Goal: Information Seeking & Learning: Learn about a topic

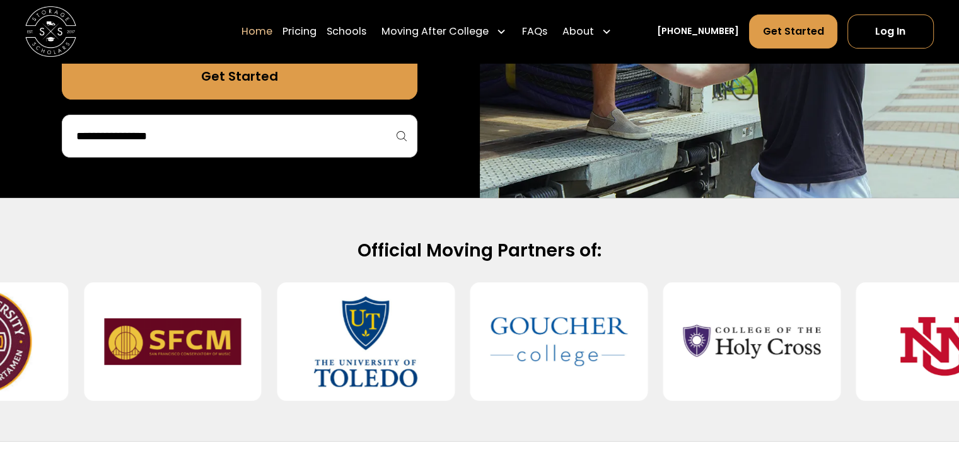
scroll to position [391, 0]
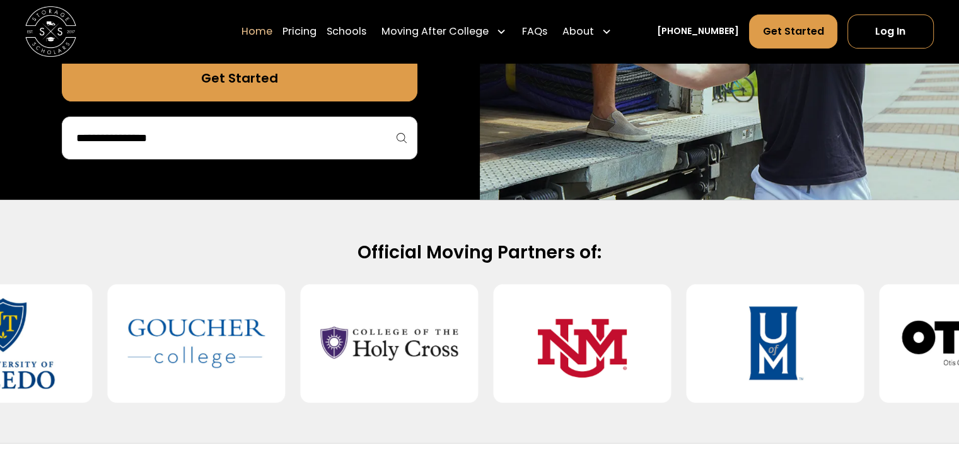
click at [363, 139] on input "search" at bounding box center [239, 137] width 329 height 21
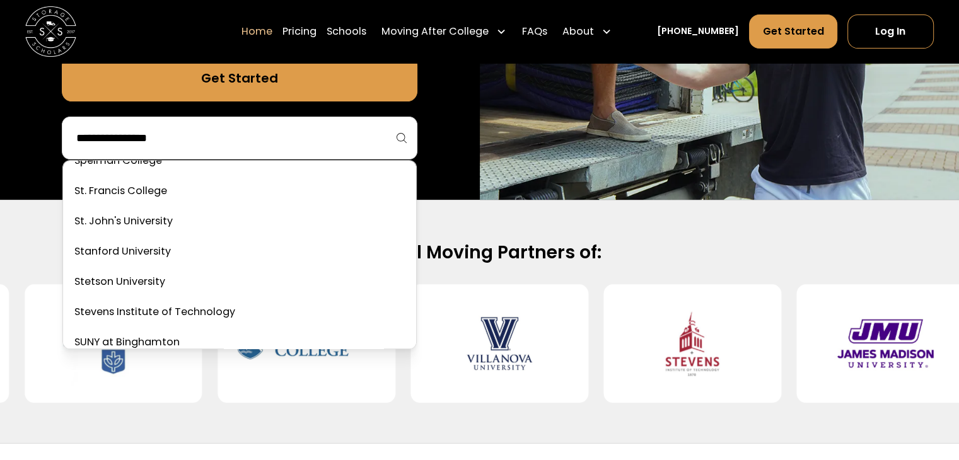
scroll to position [4683, 0]
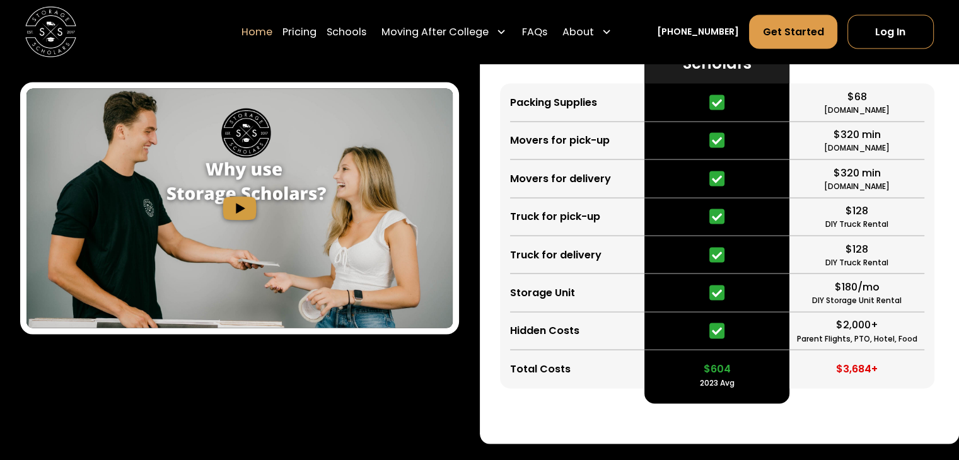
scroll to position [2440, 0]
click at [471, 189] on div "Learn How Storage Scholars Works (In under 60 seconds)" at bounding box center [240, 145] width 480 height 602
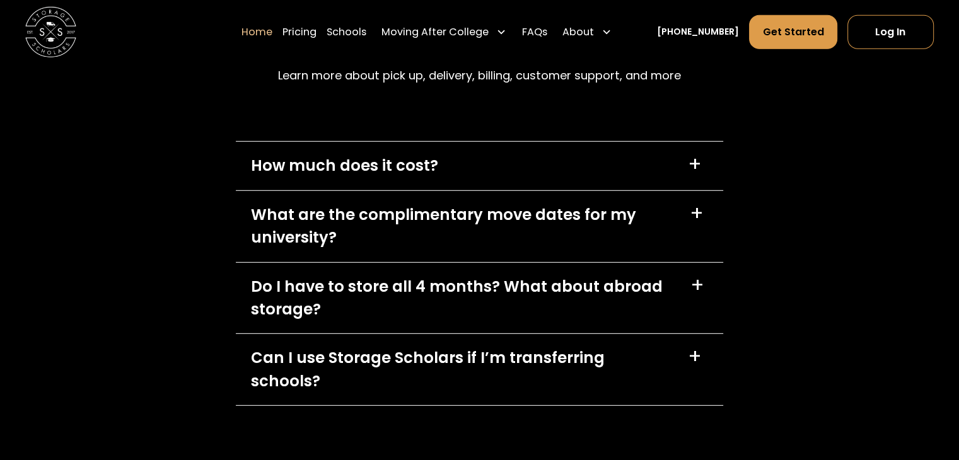
scroll to position [3609, 0]
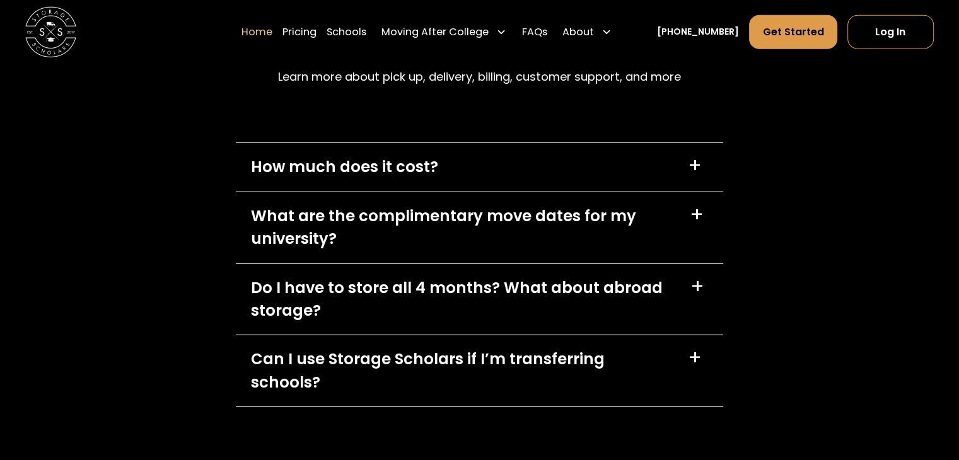
click at [478, 164] on div "How much does it cost? +" at bounding box center [480, 167] width 488 height 49
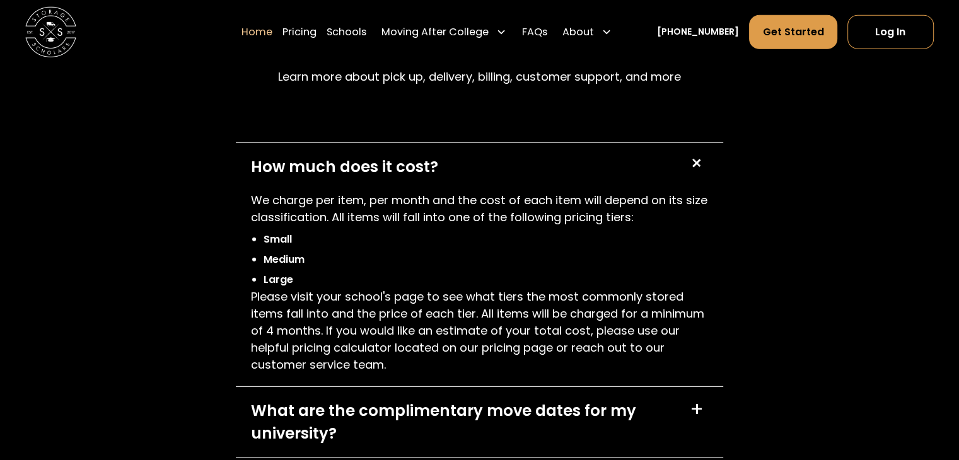
click at [478, 164] on div "How much does it cost? +" at bounding box center [480, 167] width 488 height 49
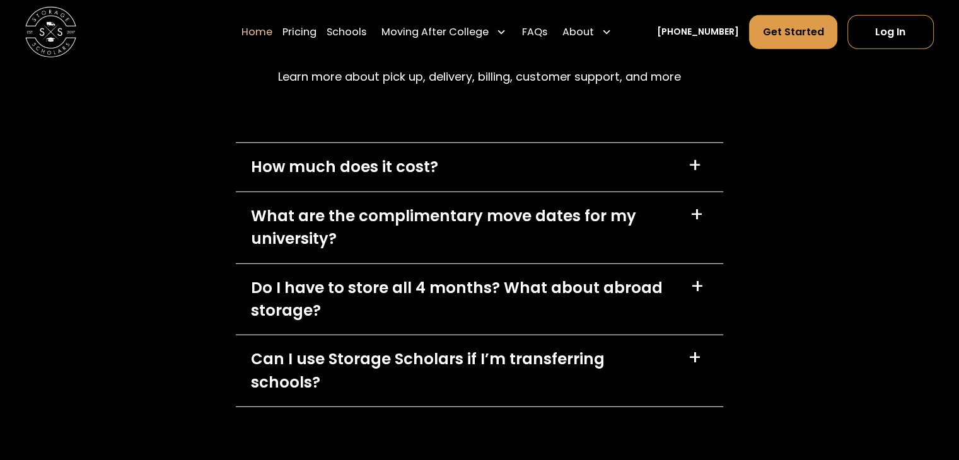
click at [458, 213] on div "What are the complimentary move dates for my university?" at bounding box center [463, 228] width 424 height 46
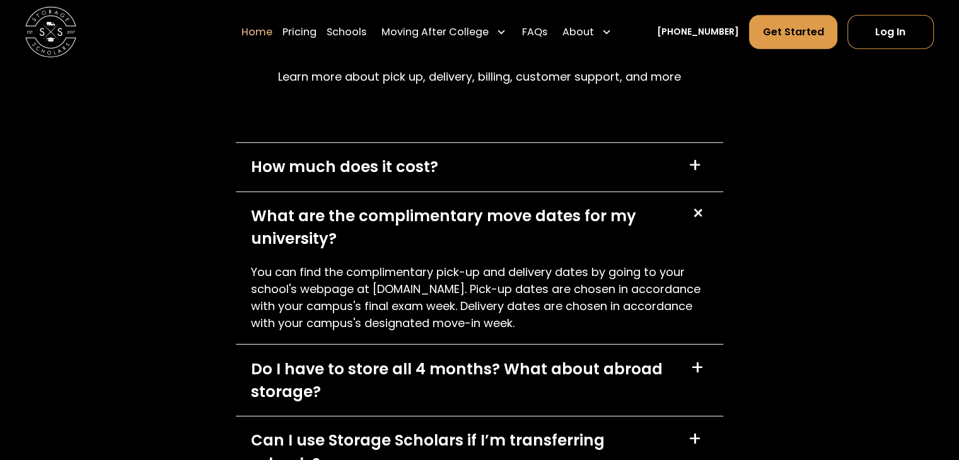
click at [483, 201] on div "What are the complimentary move dates for my university? +" at bounding box center [480, 227] width 488 height 71
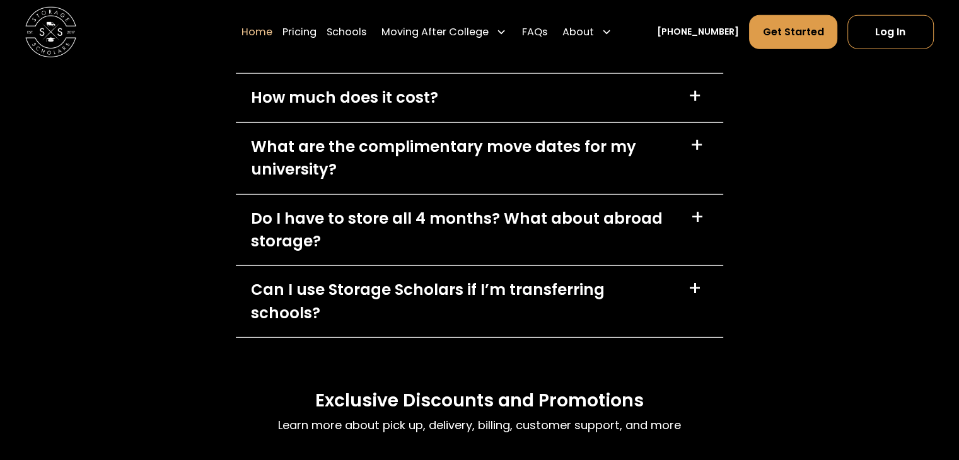
scroll to position [3679, 0]
click at [470, 220] on div "Do I have to store all 4 months? What about abroad storage?" at bounding box center [463, 231] width 424 height 46
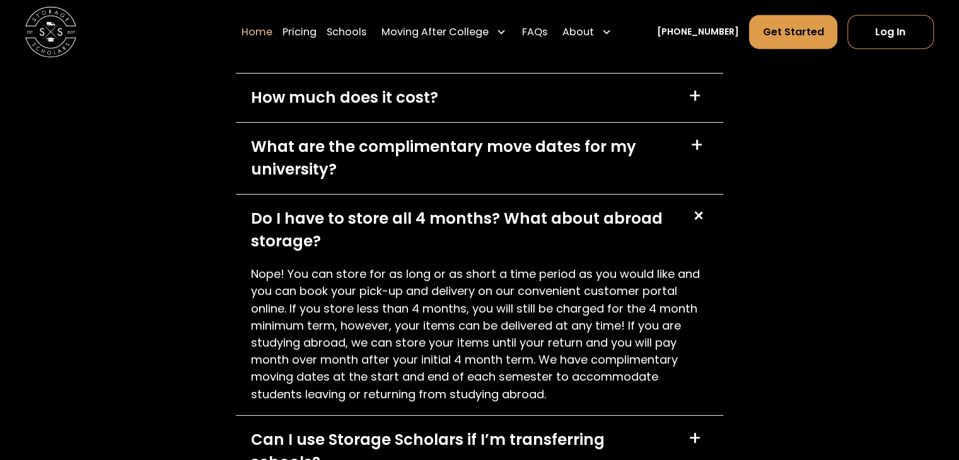
click at [470, 220] on div "Do I have to store all 4 months? What about abroad storage?" at bounding box center [463, 231] width 424 height 46
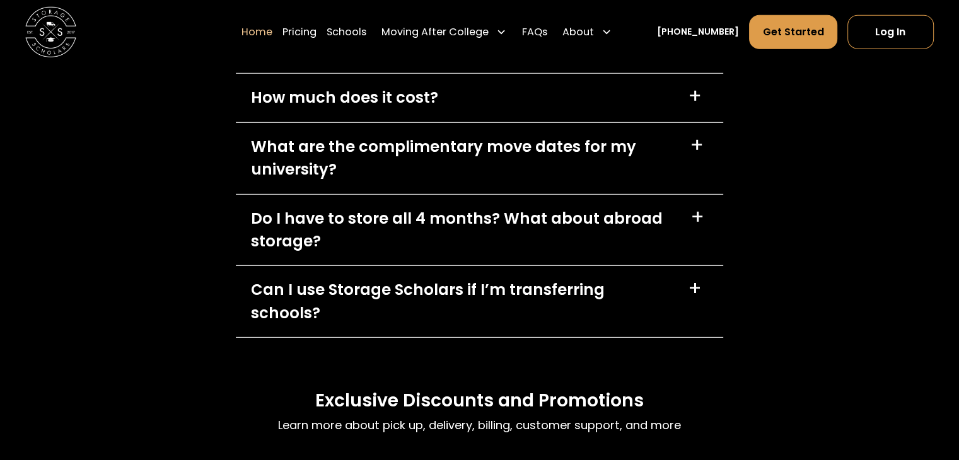
click at [436, 291] on div "Can I use Storage Scholars if I’m transferring schools?" at bounding box center [462, 302] width 422 height 46
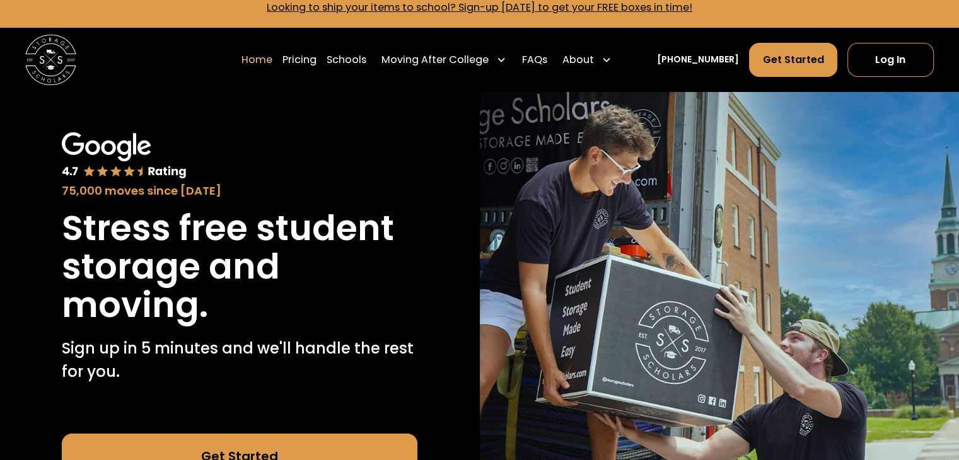
scroll to position [0, 0]
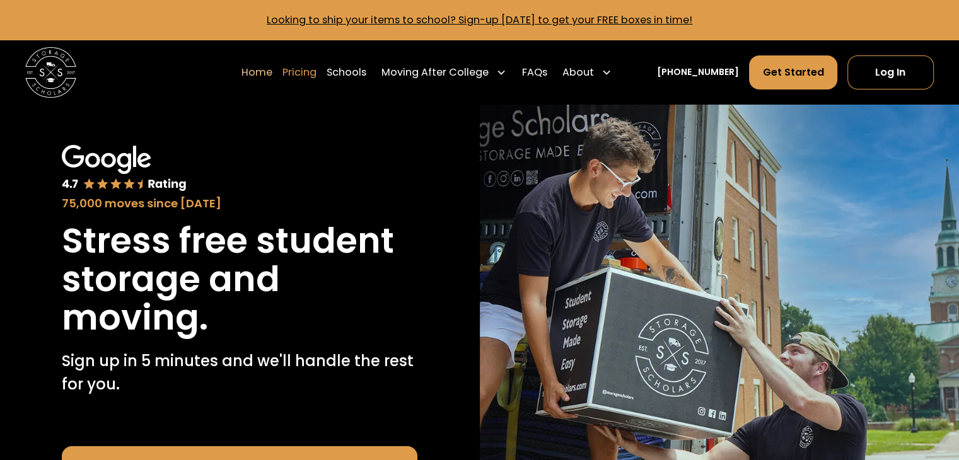
click at [317, 79] on link "Pricing" at bounding box center [300, 72] width 34 height 35
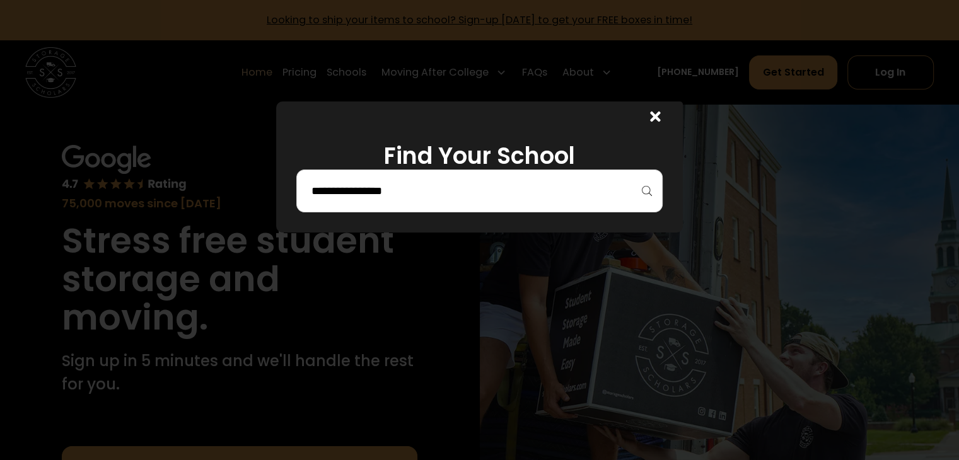
click at [342, 185] on input "search" at bounding box center [479, 190] width 339 height 21
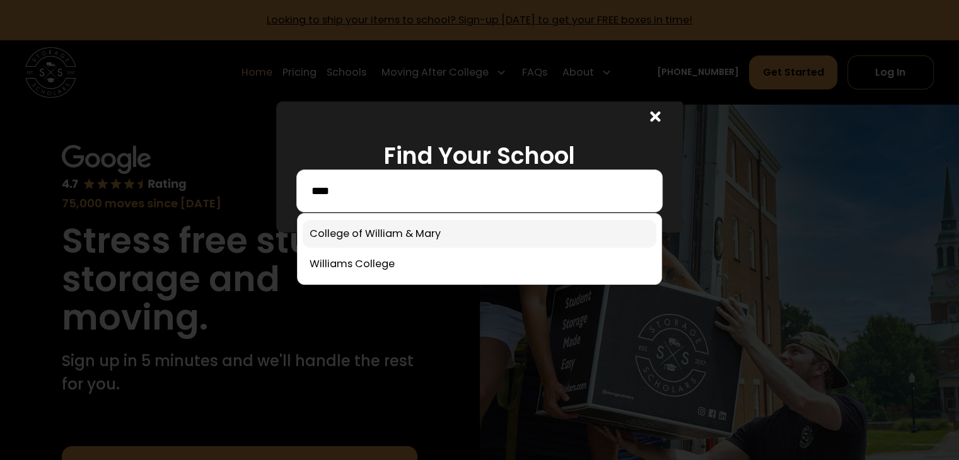
type input "****"
click at [389, 235] on link at bounding box center [479, 234] width 353 height 28
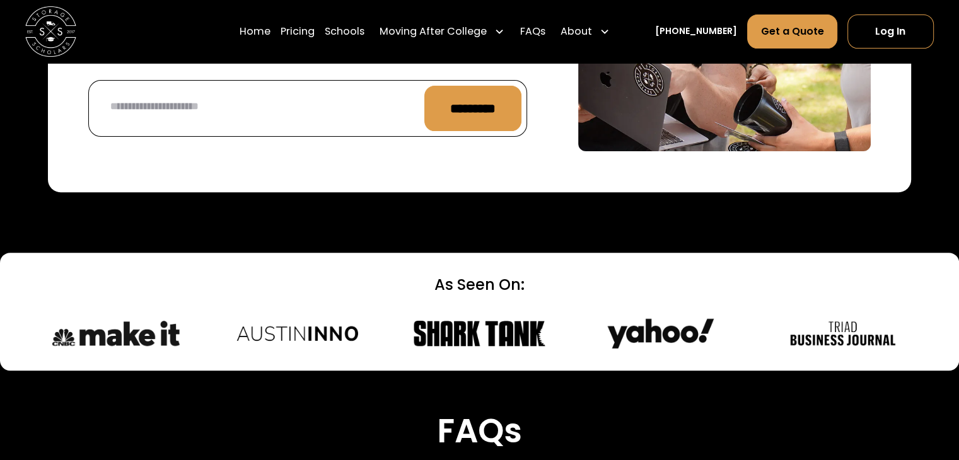
scroll to position [5230, 0]
